Goal: Ask a question

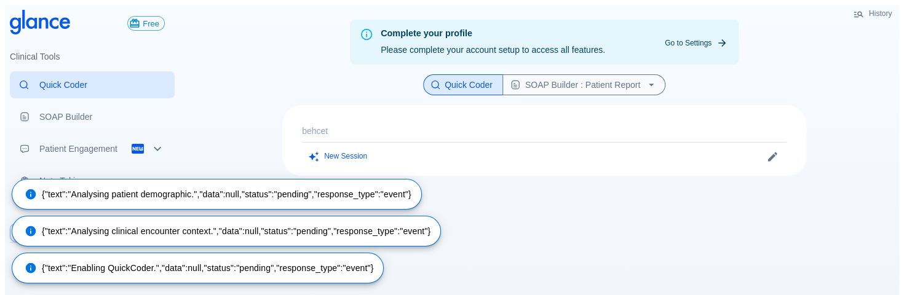
click at [701, 119] on div "behcet New Session" at bounding box center [544, 140] width 524 height 71
click at [434, 141] on div "behcet New Session" at bounding box center [544, 140] width 524 height 71
click at [384, 152] on div "New Session" at bounding box center [423, 157] width 242 height 18
click at [375, 156] on button "New Session" at bounding box center [338, 157] width 73 height 18
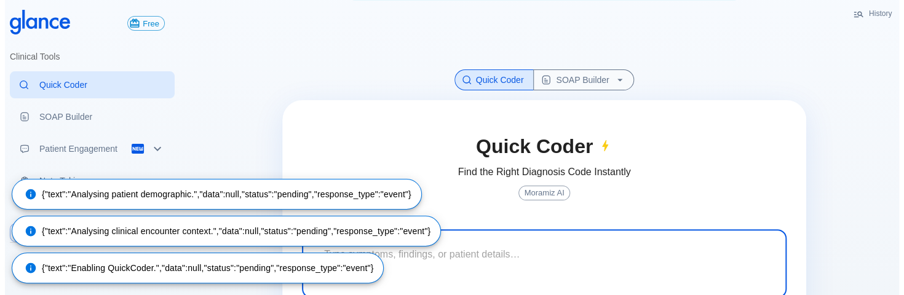
scroll to position [109, 0]
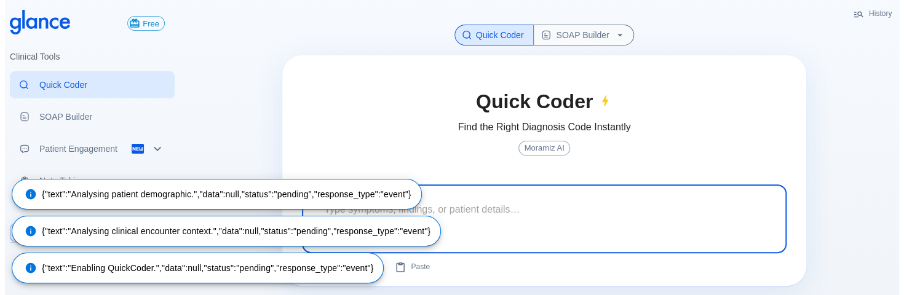
click at [544, 205] on textarea at bounding box center [545, 209] width 468 height 39
type textarea "b"
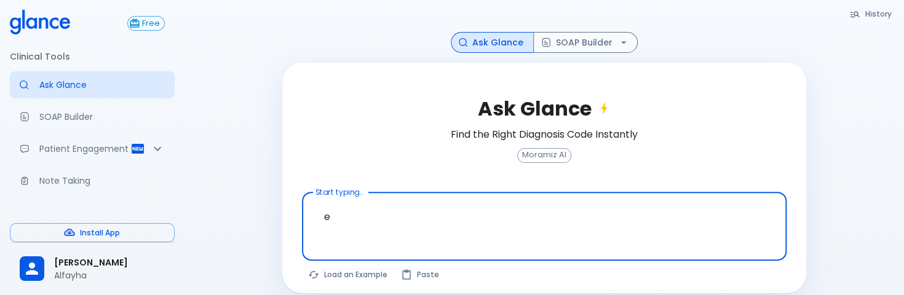
scroll to position [114, 0]
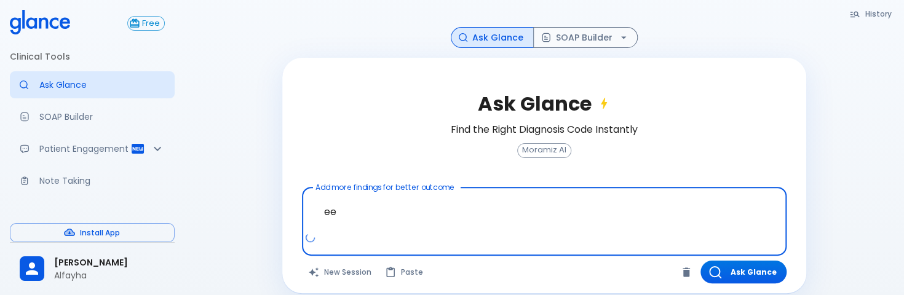
type textarea "e"
drag, startPoint x: 388, startPoint y: 199, endPoint x: 218, endPoint y: 214, distance: 170.4
click at [218, 214] on div "Complete your profile Please complete your account setup to access all features…" at bounding box center [545, 97] width 720 height 422
type textarea "bloody stool"
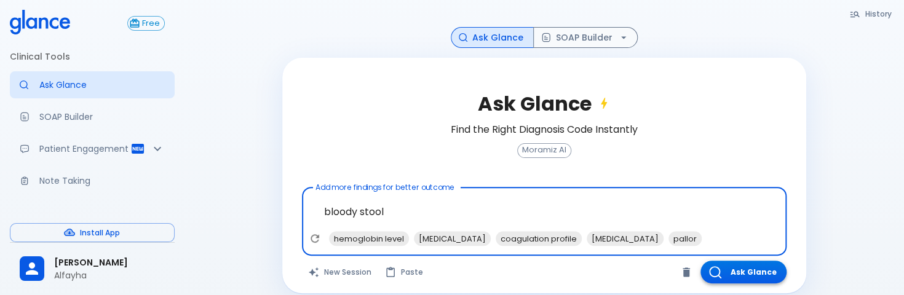
click at [751, 261] on button "Ask Glance" at bounding box center [744, 272] width 86 height 23
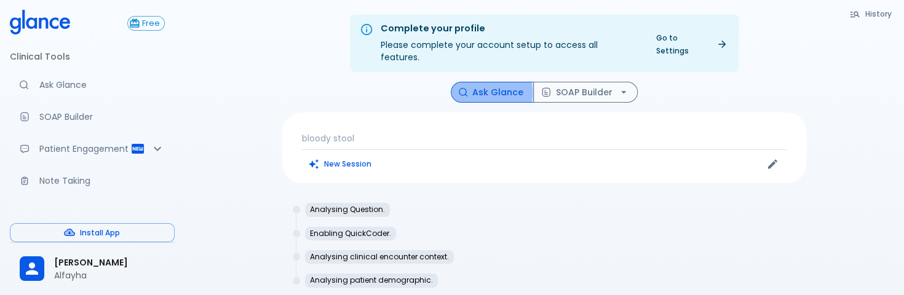
click at [482, 82] on button "Ask Glance" at bounding box center [492, 93] width 83 height 22
